Goal: Task Accomplishment & Management: Use online tool/utility

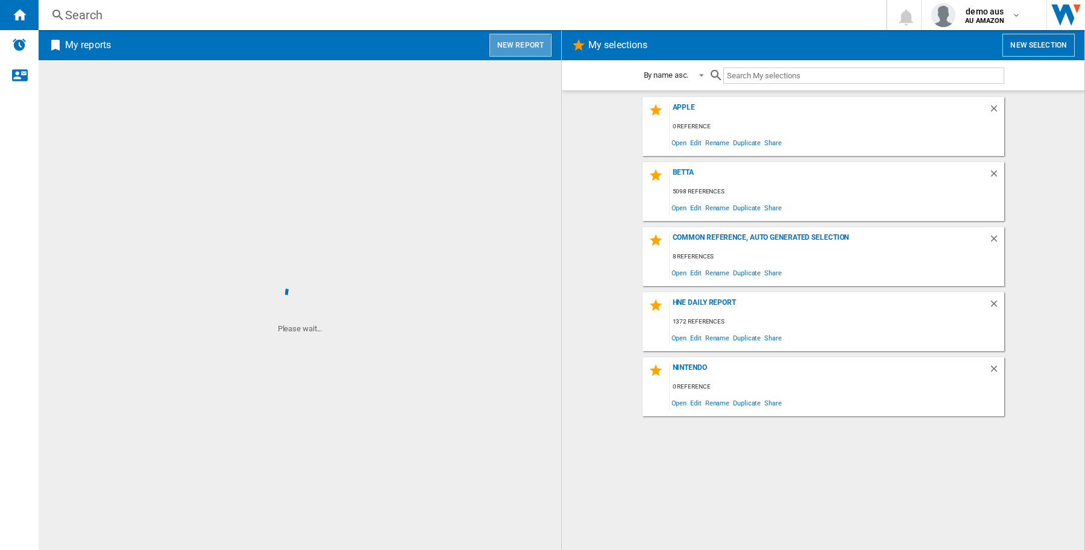
click at [509, 50] on button "New report" at bounding box center [521, 45] width 62 height 23
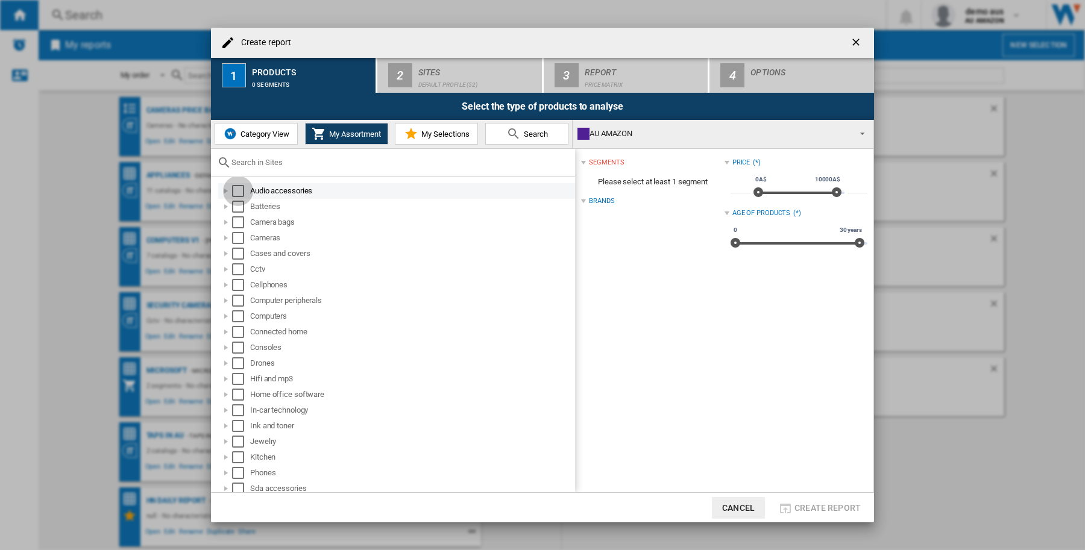
drag, startPoint x: 242, startPoint y: 194, endPoint x: 394, endPoint y: 127, distance: 165.4
click at [242, 194] on div "Select" at bounding box center [238, 191] width 12 height 12
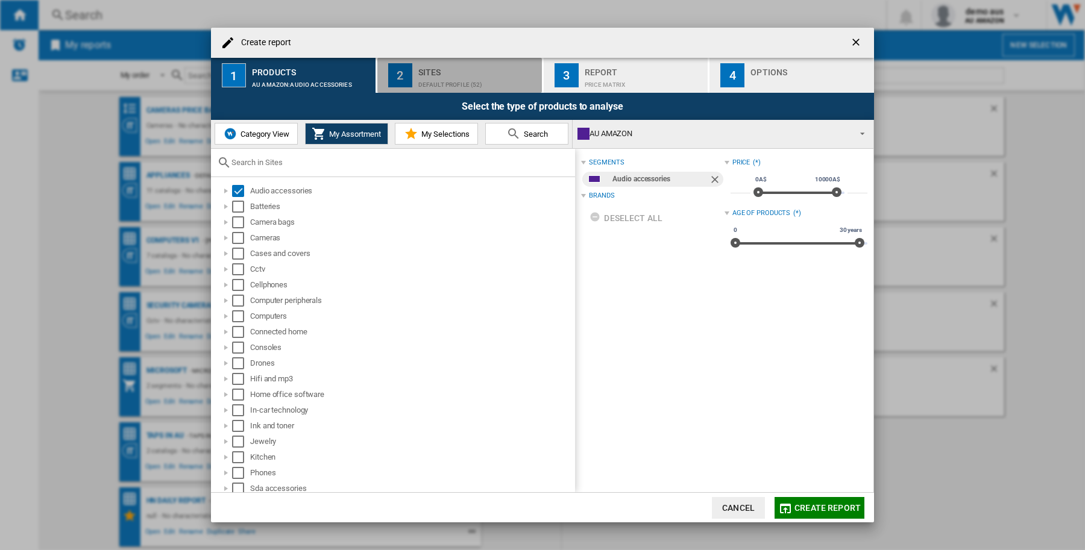
click at [445, 87] on div "Default profile (52)" at bounding box center [477, 81] width 119 height 13
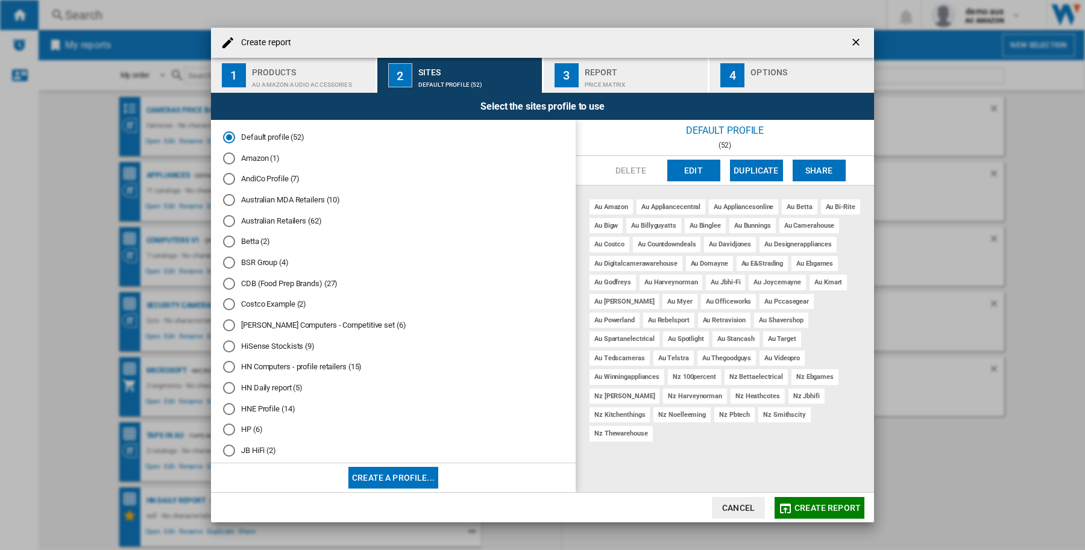
click at [855, 43] on ng-md-icon "getI18NText('BUTTONS.CLOSE_DIALOG')" at bounding box center [857, 43] width 14 height 14
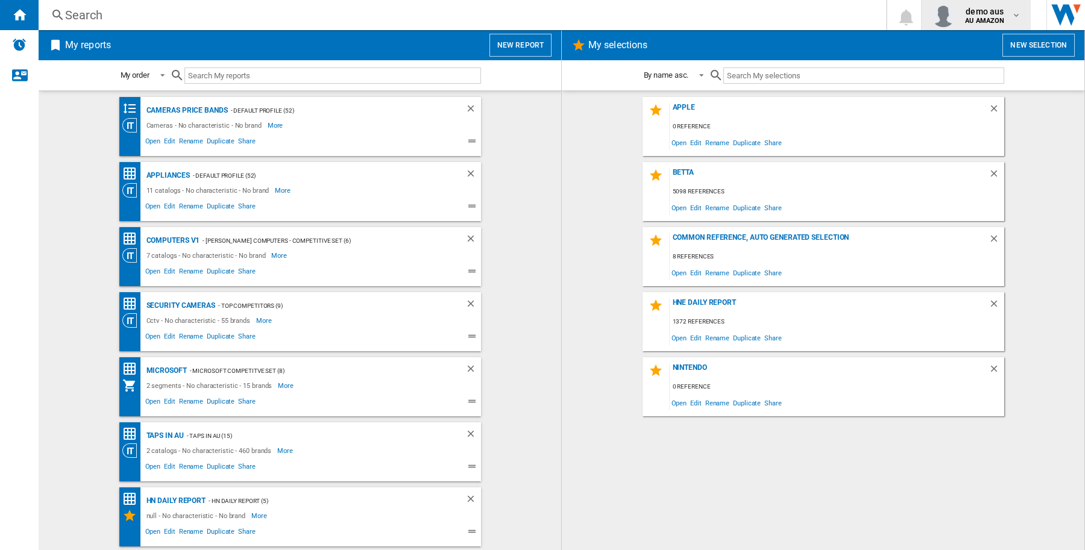
click at [1023, 17] on button "demo aus AU AMAZON" at bounding box center [976, 15] width 109 height 30
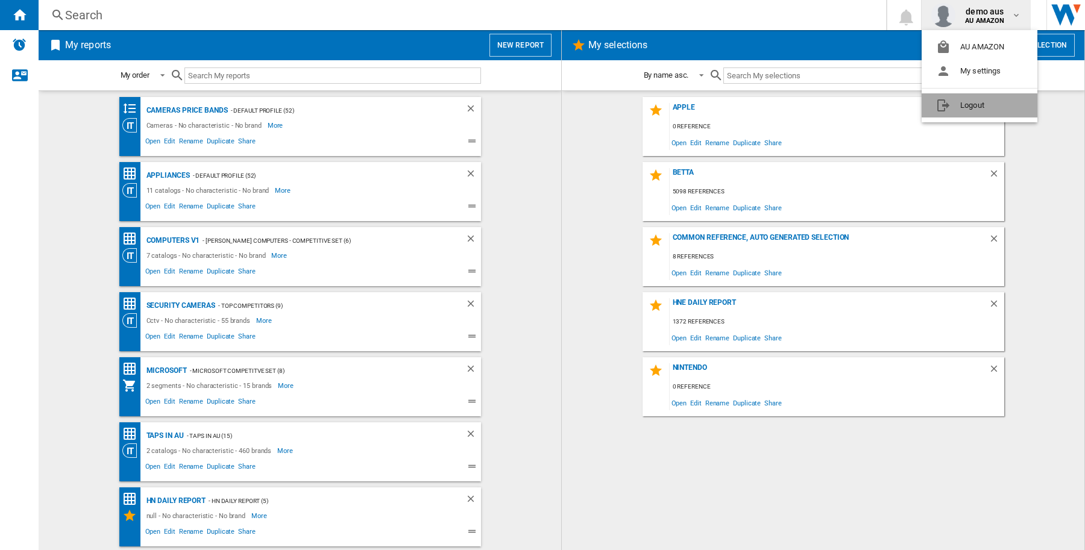
drag, startPoint x: 993, startPoint y: 113, endPoint x: 1070, endPoint y: 109, distance: 77.3
click at [993, 112] on button "Logout" at bounding box center [980, 105] width 116 height 24
